Goal: Information Seeking & Learning: Check status

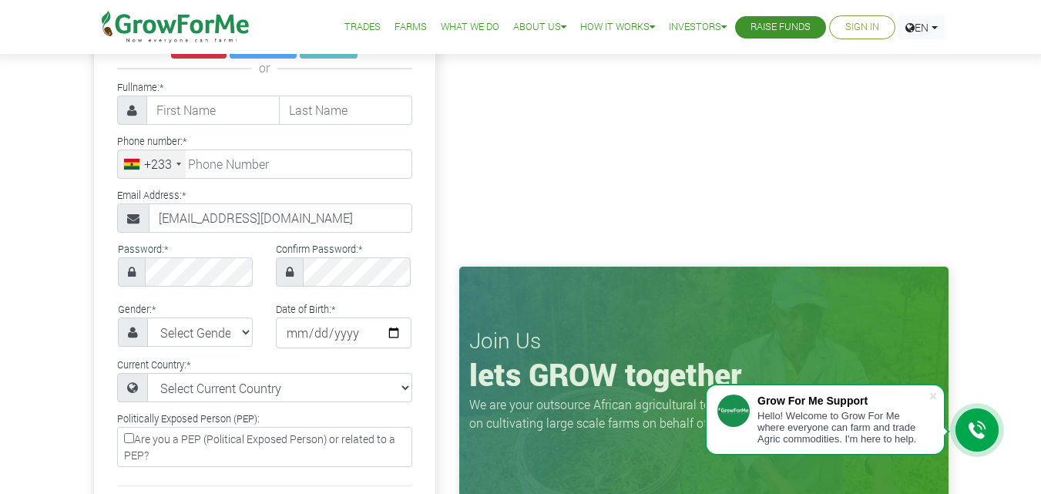
scroll to position [77, 0]
click at [864, 26] on link "Sign In" at bounding box center [863, 27] width 34 height 16
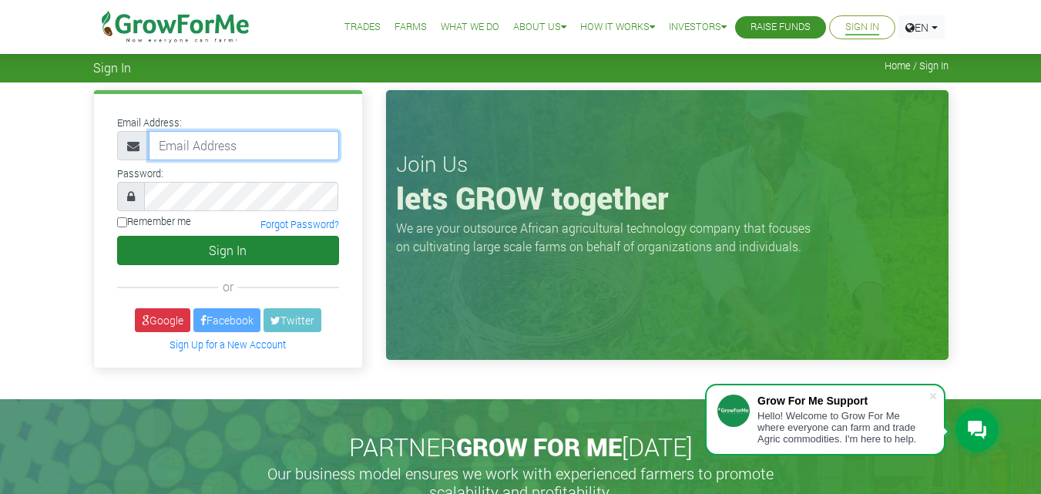
type input "233556070717@growforme.com"
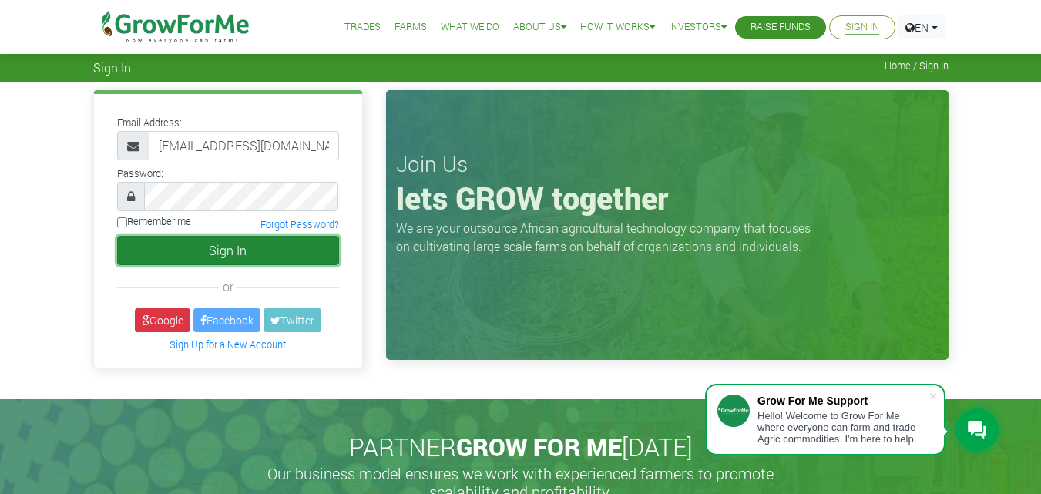
click at [139, 244] on button "Sign In" at bounding box center [228, 250] width 222 height 29
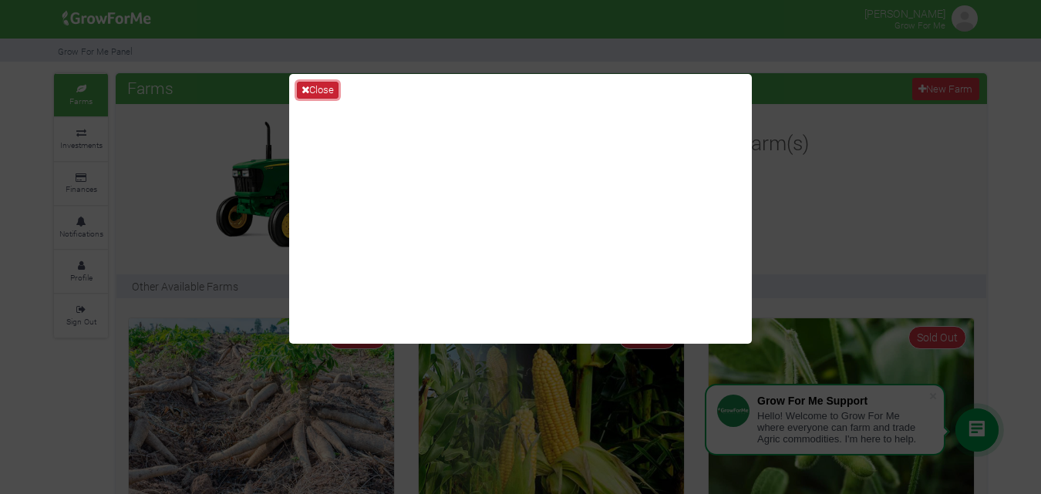
click at [318, 89] on button "Close" at bounding box center [318, 90] width 42 height 17
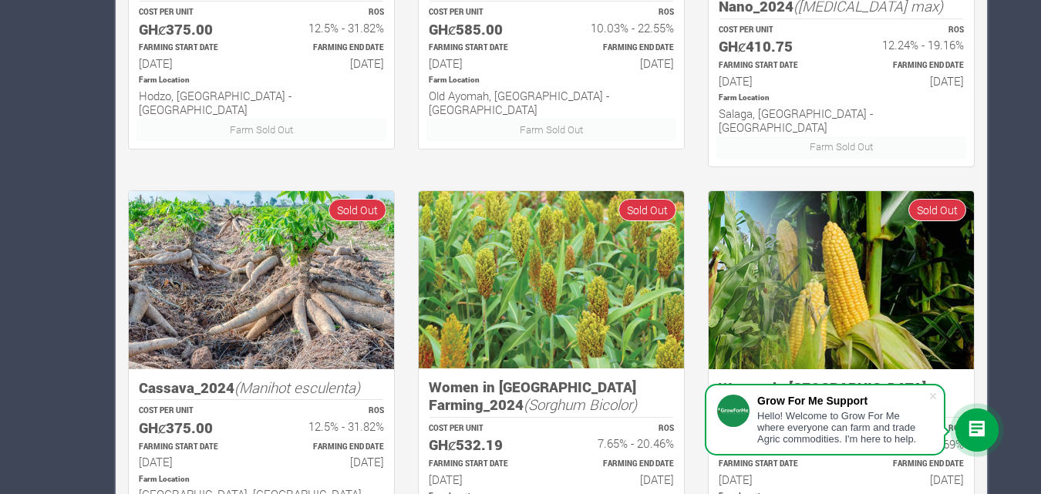
scroll to position [1027, 0]
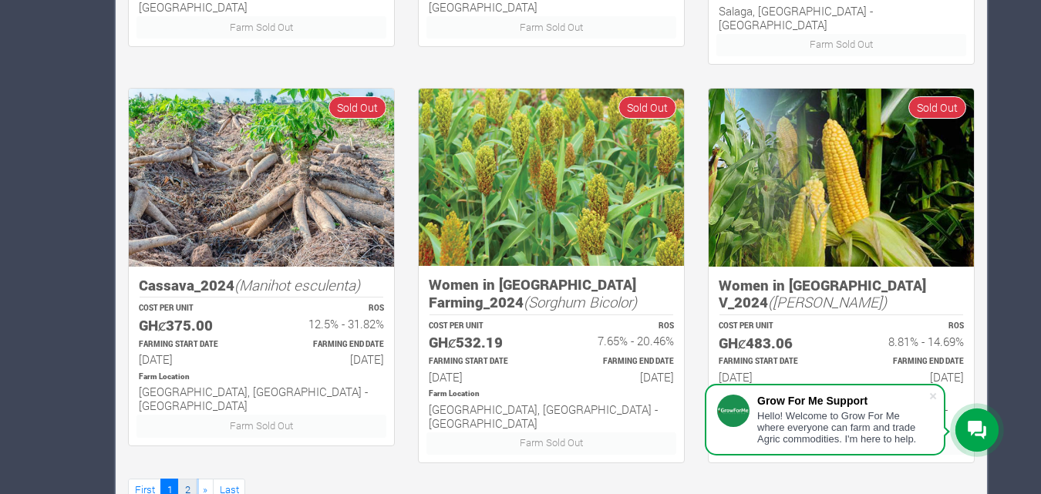
click at [183, 479] on link "2" at bounding box center [187, 490] width 18 height 22
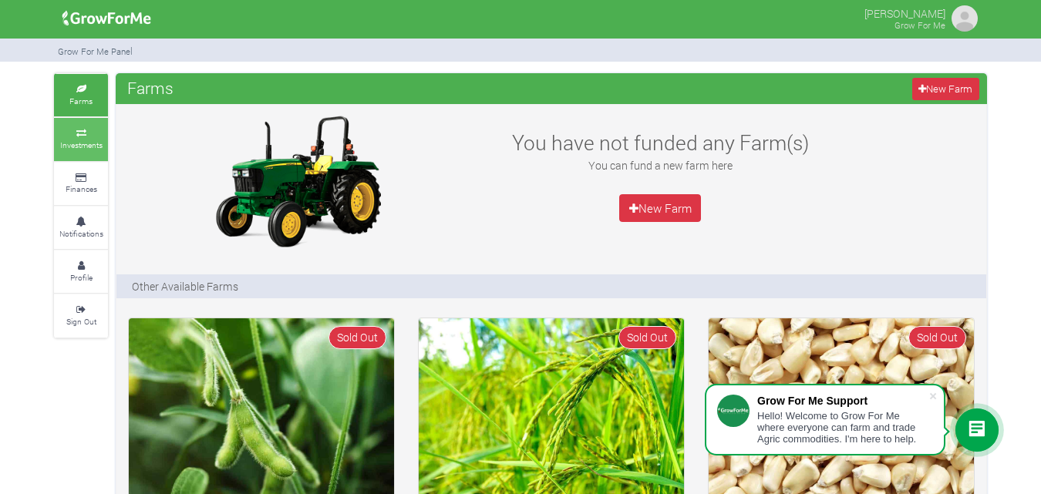
click at [76, 137] on link "Investments" at bounding box center [81, 139] width 54 height 42
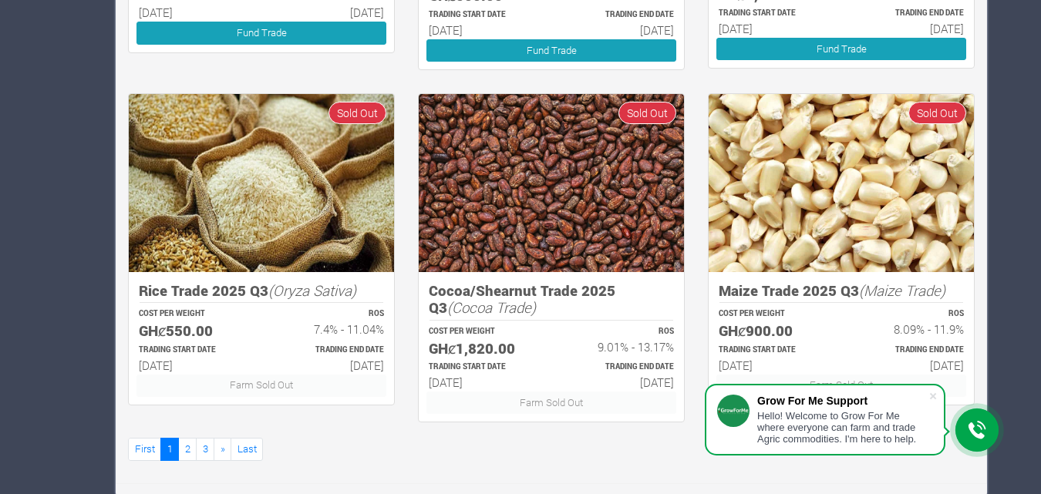
scroll to position [931, 0]
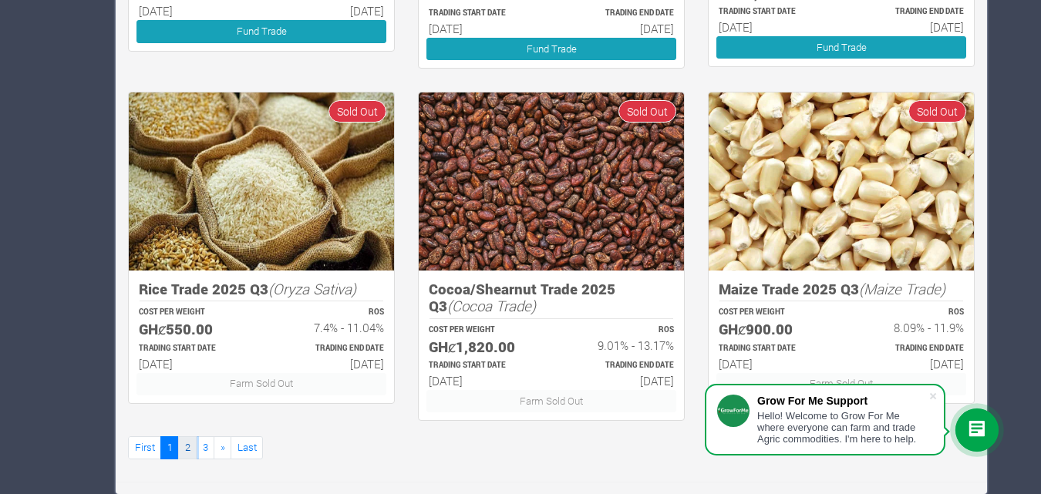
click at [190, 449] on link "2" at bounding box center [187, 447] width 18 height 22
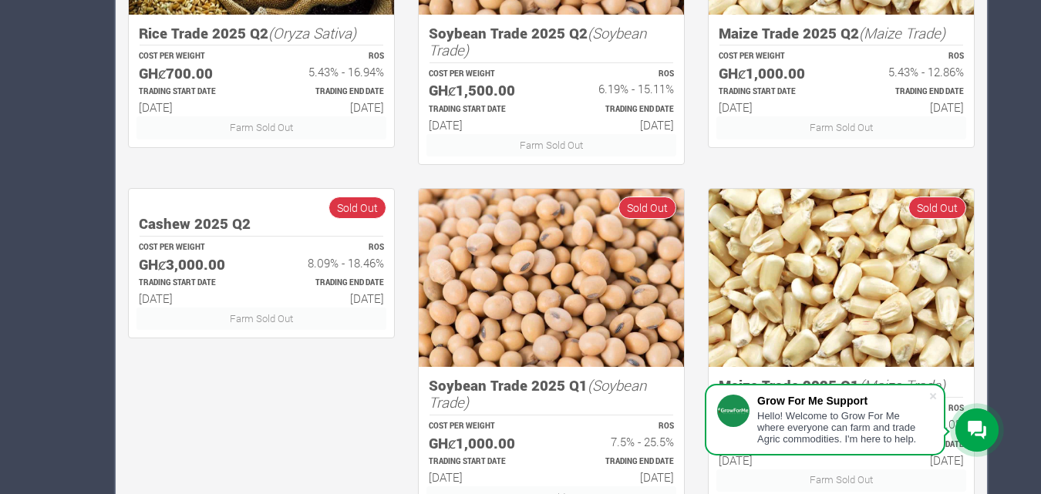
scroll to position [931, 0]
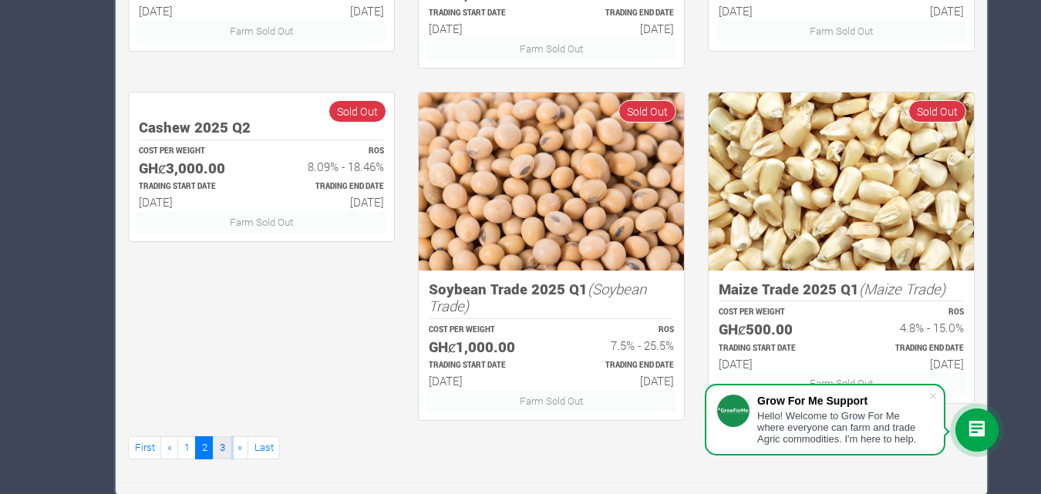
click at [225, 444] on link "3" at bounding box center [222, 447] width 18 height 22
